Goal: Information Seeking & Learning: Learn about a topic

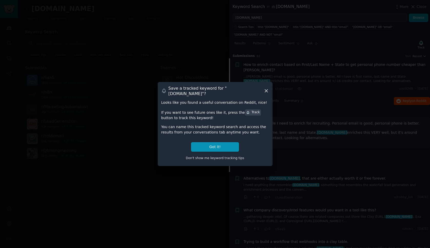
scroll to position [8, 0]
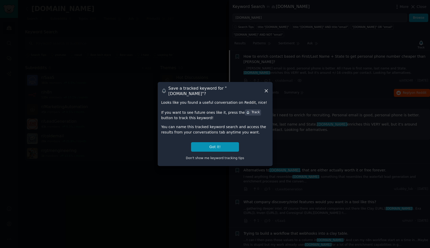
click at [266, 91] on icon at bounding box center [266, 91] width 3 height 3
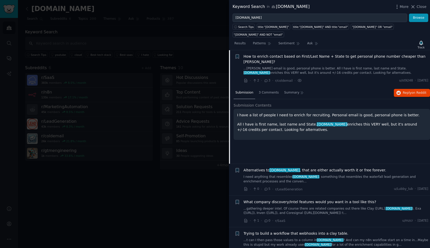
click at [314, 175] on link "I need anything that resembles [DOMAIN_NAME] . something that resembles the wat…" at bounding box center [335, 179] width 185 height 9
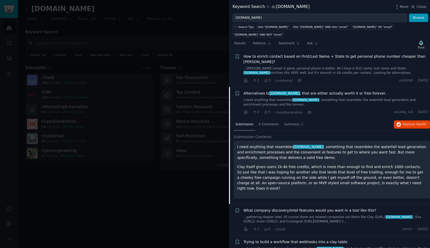
scroll to position [40, 0]
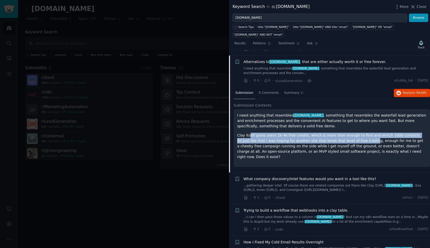
drag, startPoint x: 269, startPoint y: 123, endPoint x: 347, endPoint y: 130, distance: 78.7
click at [347, 133] on p "Clay itself gives users 2k-4k free credits, which is more than enough to find a…" at bounding box center [331, 146] width 189 height 27
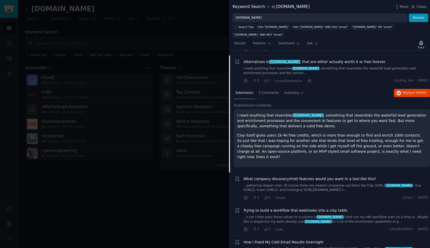
click at [355, 133] on p "Clay itself gives users 2k-4k free credits, which is more than enough to find a…" at bounding box center [331, 146] width 189 height 27
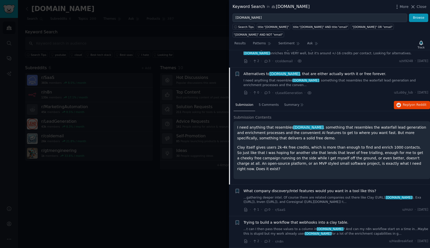
scroll to position [27, 0]
click at [343, 72] on span "Alternatives to [DOMAIN_NAME] , that are either actually worth it or free forev…" at bounding box center [314, 74] width 142 height 5
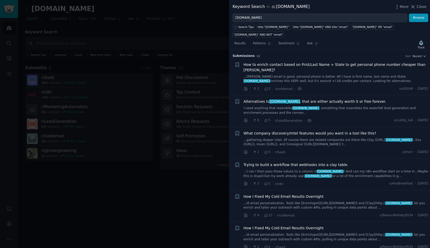
scroll to position [0, 0]
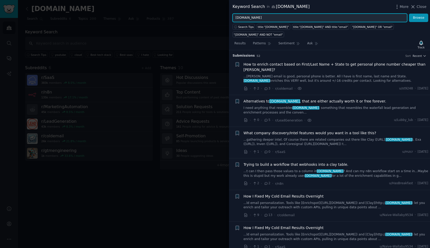
drag, startPoint x: 250, startPoint y: 16, endPoint x: 229, endPoint y: 18, distance: 22.0
click at [229, 18] on div "[DOMAIN_NAME] Browse" at bounding box center [329, 18] width 201 height 9
type input "[PERSON_NAME]"
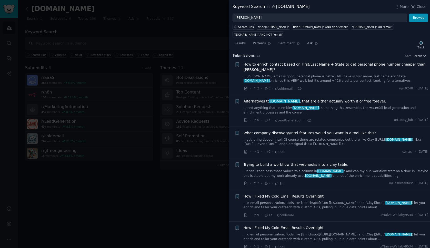
click at [87, 37] on div at bounding box center [215, 124] width 430 height 248
